Goal: Task Accomplishment & Management: Manage account settings

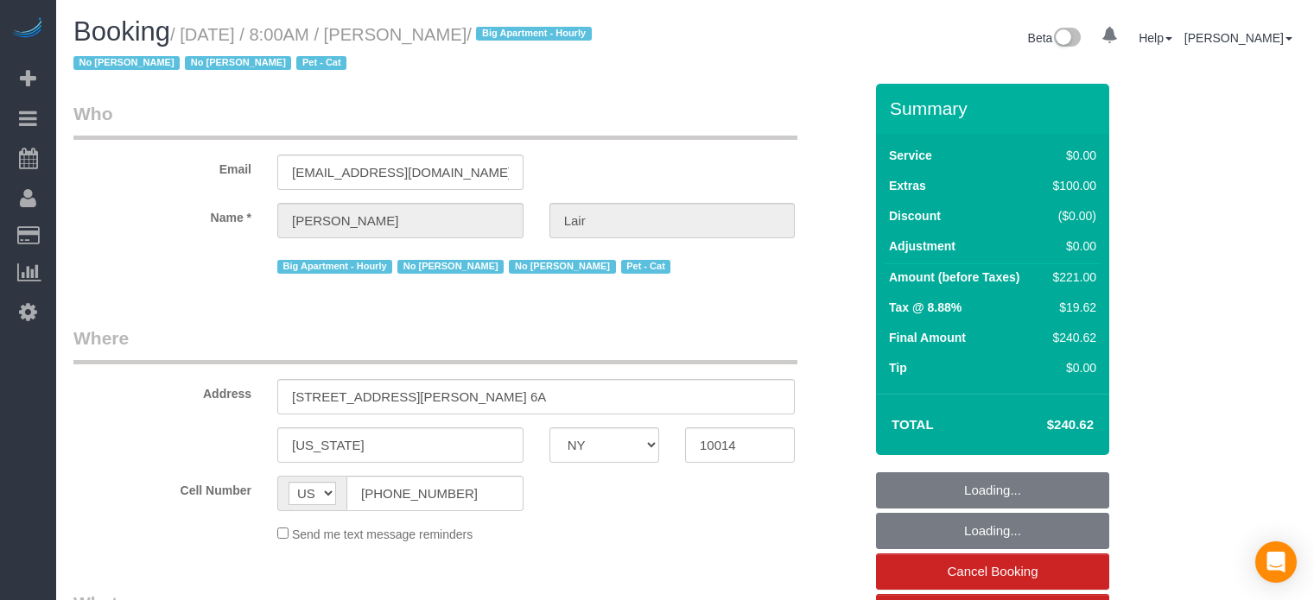
select select "NY"
select select "number:89"
select select "number:90"
select select "number:13"
select select "number:7"
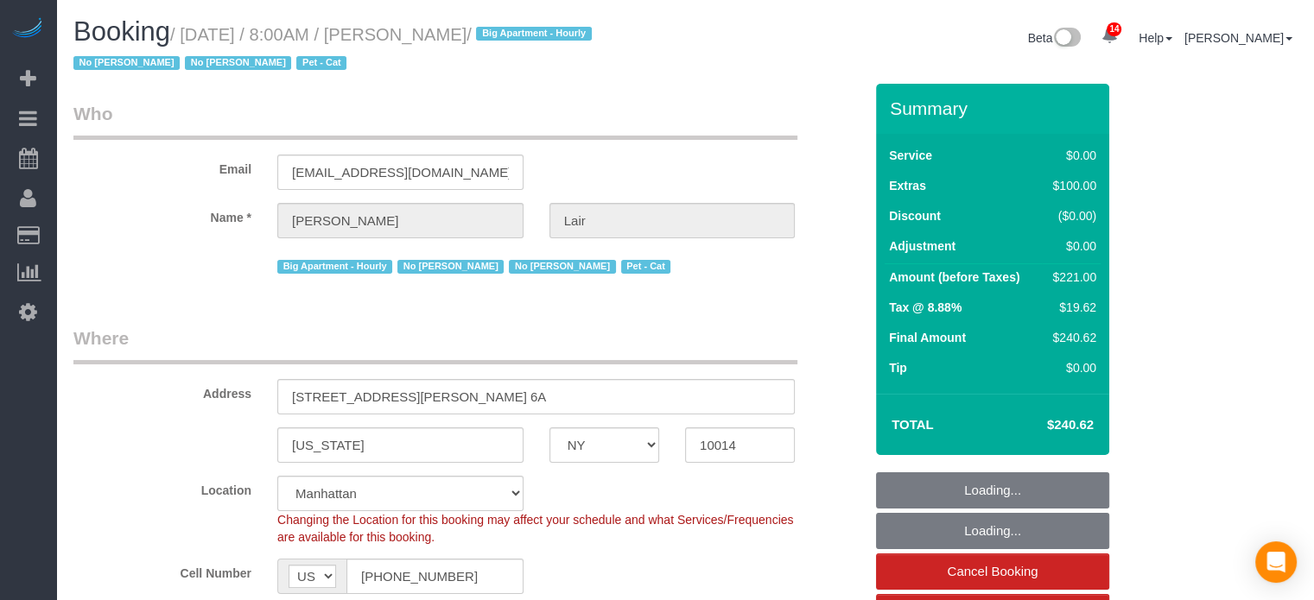
select select "string:stripe-pm_1QJjm64VGloSiKo7QKA0vhep"
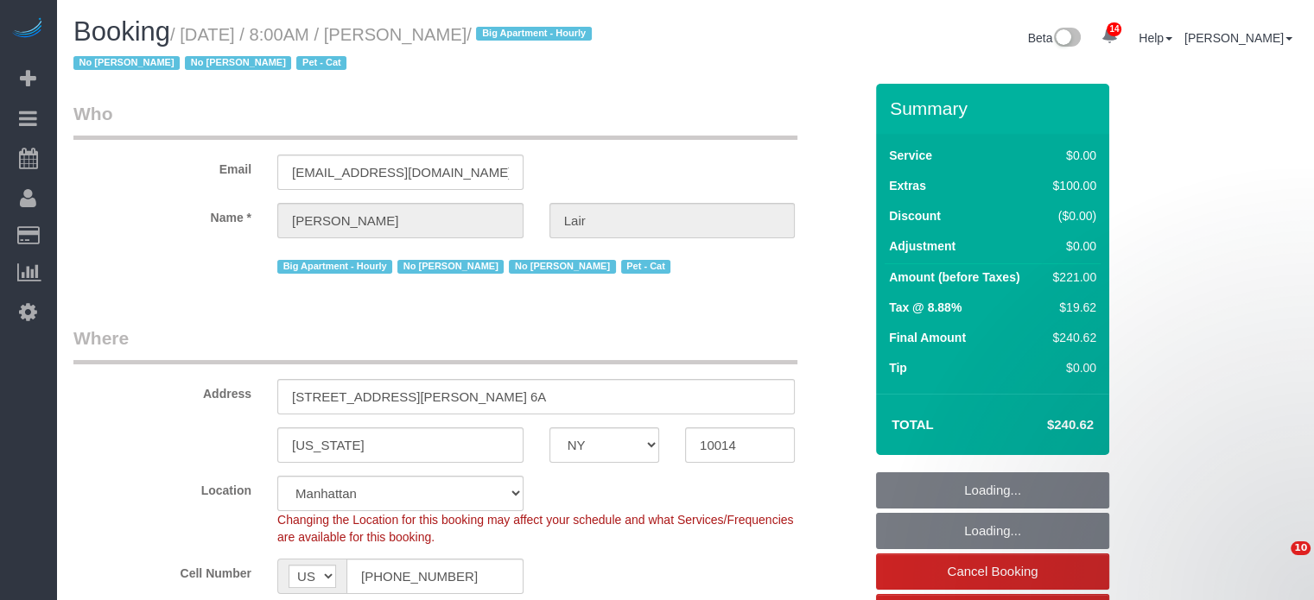
select select "object:918"
select select "spot1"
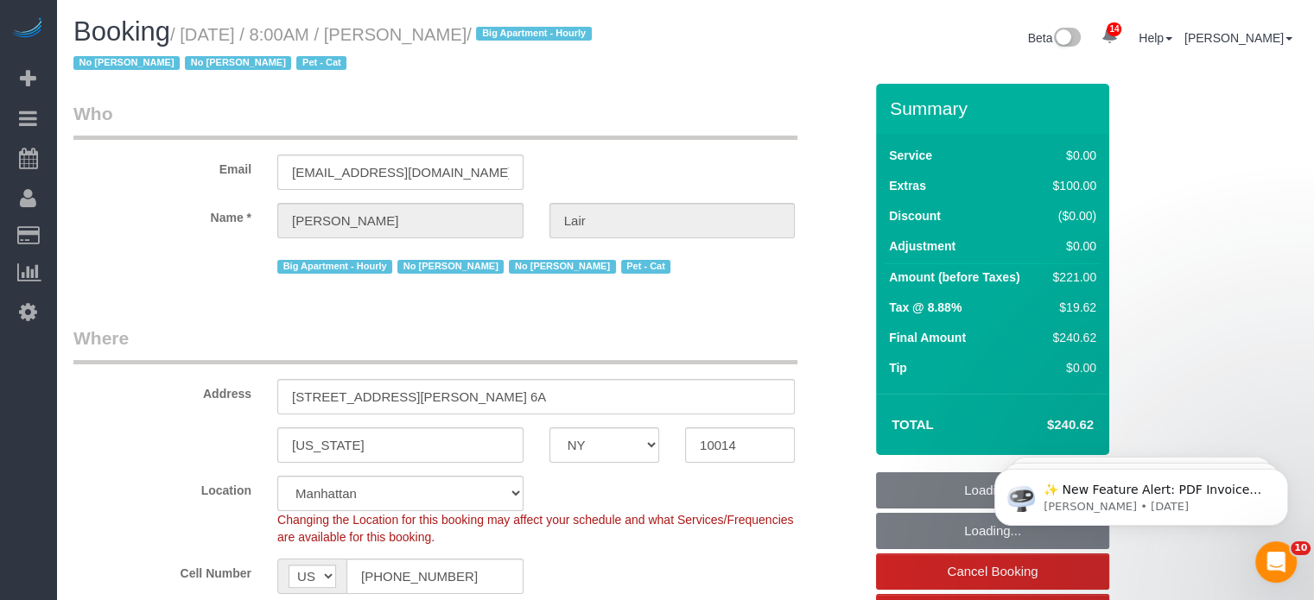
select select "object:1451"
select select "1"
